Goal: Information Seeking & Learning: Learn about a topic

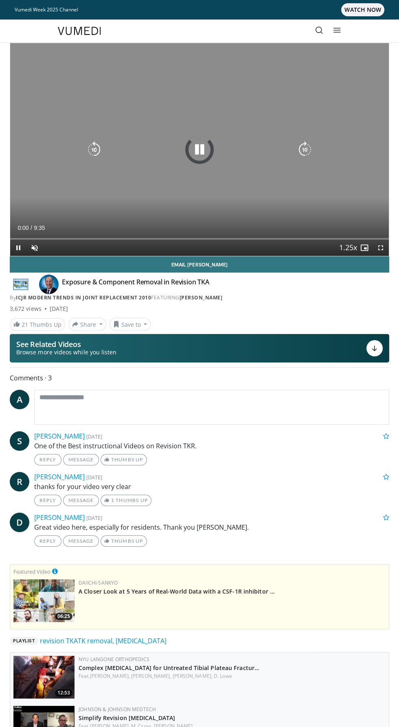
click at [201, 140] on div "10 seconds Tap to unmute" at bounding box center [199, 149] width 378 height 213
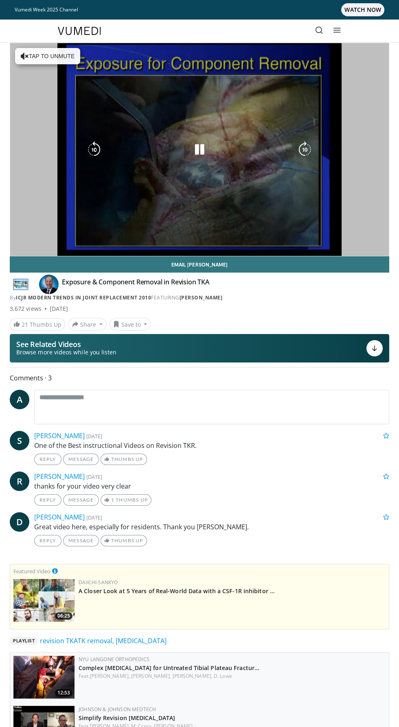
click at [216, 87] on div "10 seconds Tap to unmute" at bounding box center [199, 149] width 378 height 213
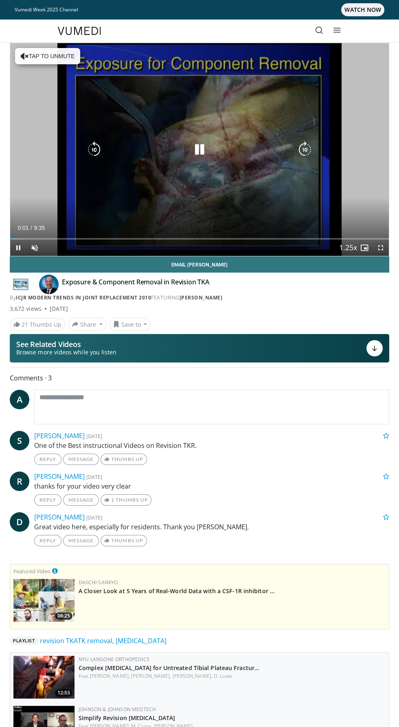
click at [56, 56] on div "10 seconds Tap to unmute" at bounding box center [199, 149] width 378 height 213
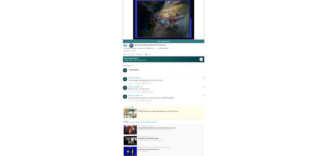
scroll to position [75, 0]
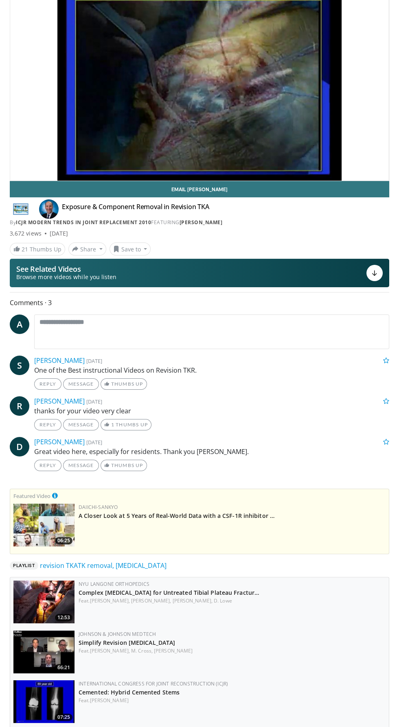
click at [241, 65] on div "10 seconds Tap to unmute" at bounding box center [199, 74] width 378 height 213
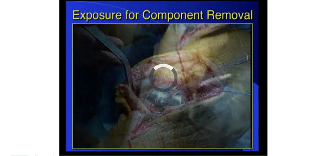
click at [153, 89] on div "10 seconds Tap to unmute" at bounding box center [163, 78] width 327 height 156
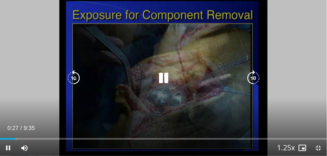
click at [71, 85] on icon "Video Player" at bounding box center [73, 78] width 16 height 16
click at [84, 83] on div "Video Player" at bounding box center [163, 78] width 196 height 16
click at [76, 82] on icon "Video Player" at bounding box center [73, 78] width 16 height 16
click at [86, 76] on div "Video Player" at bounding box center [163, 78] width 196 height 16
click at [75, 81] on icon "Video Player" at bounding box center [73, 78] width 16 height 16
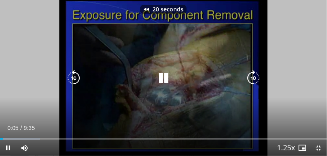
click at [76, 82] on icon "Video Player" at bounding box center [73, 78] width 16 height 16
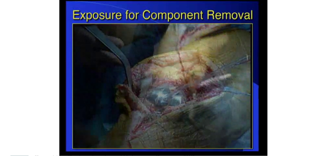
click at [317, 153] on div "20 seconds Tap to unmute" at bounding box center [163, 78] width 327 height 156
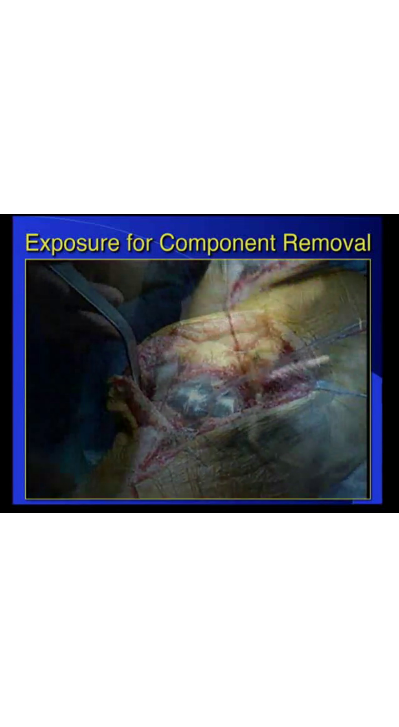
scroll to position [0, 0]
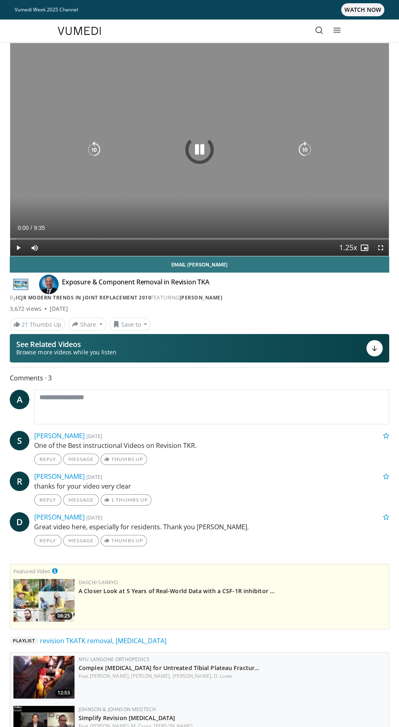
click at [50, 60] on div "10 seconds Tap to unmute" at bounding box center [199, 149] width 378 height 213
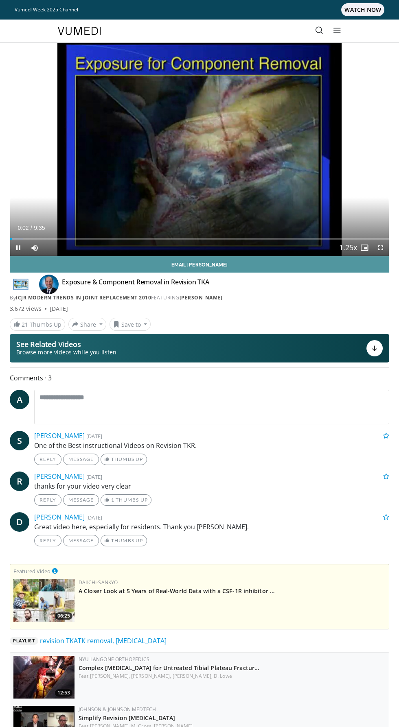
click at [386, 257] on link "Email Richard" at bounding box center [199, 264] width 379 height 16
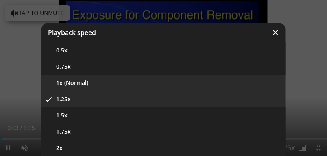
click at [174, 84] on button "1x (Normal)" at bounding box center [163, 83] width 244 height 16
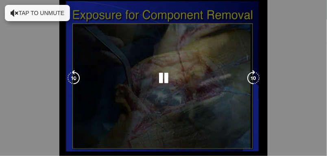
click at [200, 67] on div "10 seconds Tap to unmute" at bounding box center [163, 78] width 327 height 156
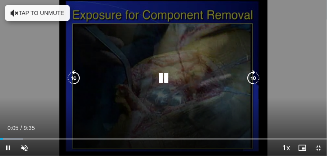
click at [58, 17] on div "10 seconds Tap to unmute" at bounding box center [163, 78] width 327 height 156
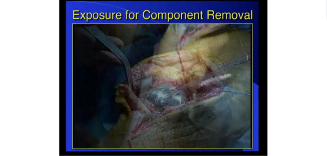
click at [70, 72] on icon "Video Player" at bounding box center [73, 78] width 16 height 16
click at [153, 106] on div "10 seconds Tap to unmute" at bounding box center [163, 78] width 327 height 156
click at [149, 115] on div "10 seconds Tap to unmute" at bounding box center [163, 78] width 327 height 156
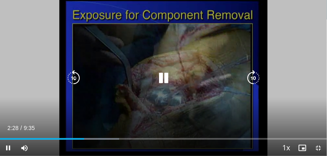
click at [255, 72] on icon "Video Player" at bounding box center [253, 78] width 16 height 16
click at [76, 83] on icon "Video Player" at bounding box center [73, 78] width 16 height 16
click at [75, 79] on icon "Video Player" at bounding box center [73, 78] width 16 height 16
click at [293, 52] on div "20 seconds Tap to unmute" at bounding box center [163, 78] width 327 height 156
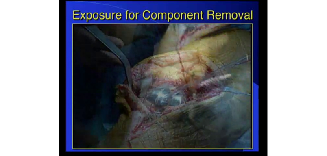
click at [120, 102] on div "20 seconds Tap to unmute" at bounding box center [163, 78] width 327 height 156
click at [158, 113] on div "20 seconds Tap to unmute" at bounding box center [163, 78] width 327 height 156
click at [122, 94] on div "20 seconds Tap to unmute" at bounding box center [163, 78] width 327 height 156
click at [173, 73] on div "Video Player" at bounding box center [163, 78] width 196 height 16
click at [265, 87] on div "20 seconds Tap to unmute" at bounding box center [163, 78] width 327 height 156
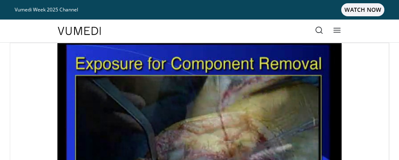
click at [209, 100] on div "20 seconds Tap to unmute" at bounding box center [199, 149] width 378 height 213
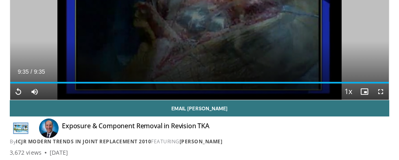
scroll to position [159, 0]
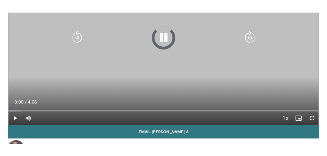
scroll to position [119, 0]
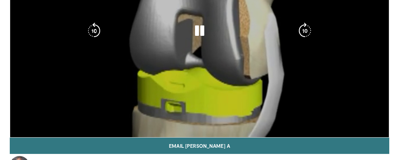
click at [353, 92] on div "10 seconds Tap to unmute" at bounding box center [199, 30] width 378 height 213
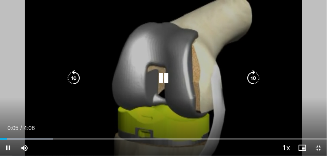
click at [254, 77] on icon "Video Player" at bounding box center [253, 78] width 16 height 16
click at [252, 76] on icon "Video Player" at bounding box center [253, 78] width 16 height 16
click at [251, 76] on icon "Video Player" at bounding box center [253, 78] width 16 height 16
click at [249, 75] on icon "Video Player" at bounding box center [253, 78] width 16 height 16
click at [250, 75] on icon "Video Player" at bounding box center [253, 78] width 16 height 16
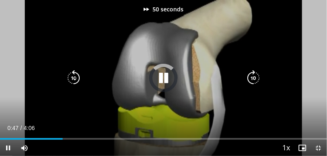
click at [248, 78] on icon "Video Player" at bounding box center [253, 78] width 16 height 16
click at [248, 76] on icon "Video Player" at bounding box center [253, 78] width 16 height 16
click at [255, 78] on icon "Video Player" at bounding box center [253, 78] width 16 height 16
click at [122, 129] on div "Current Time 1:07 / Duration 4:06" at bounding box center [163, 127] width 327 height 7
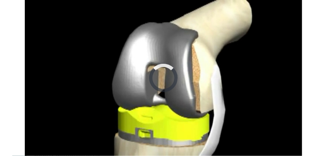
click at [159, 121] on div "90 seconds Tap to unmute" at bounding box center [163, 78] width 327 height 156
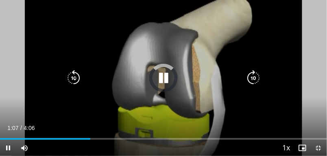
click at [161, 76] on icon "Video Player" at bounding box center [163, 78] width 16 height 16
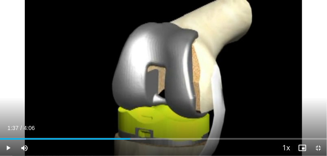
click at [174, 66] on div "90 seconds Tap to unmute" at bounding box center [163, 78] width 327 height 156
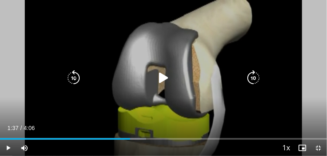
click at [159, 78] on icon "Video Player" at bounding box center [163, 78] width 16 height 16
click at [255, 78] on icon "Video Player" at bounding box center [253, 78] width 16 height 16
click at [250, 72] on icon "Video Player" at bounding box center [253, 78] width 16 height 16
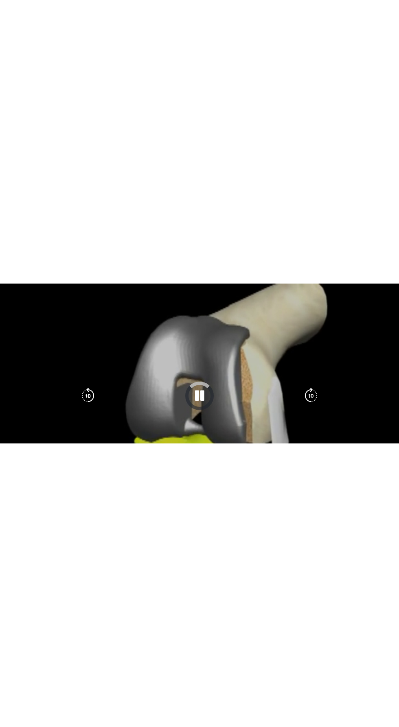
scroll to position [0, 0]
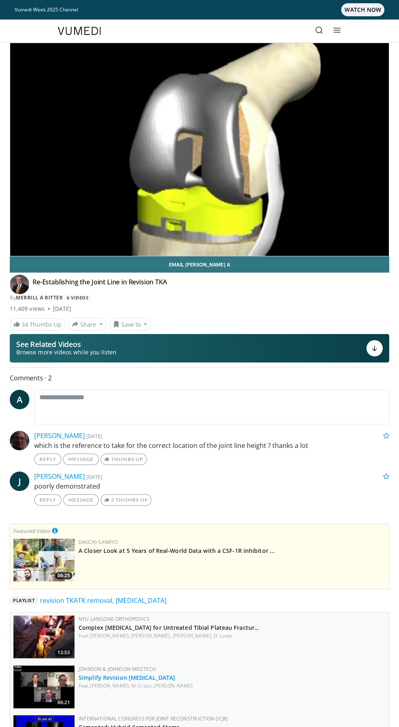
click at [168, 159] on link "Simplify Revision [MEDICAL_DATA]" at bounding box center [126, 677] width 96 height 8
